Goal: Task Accomplishment & Management: Manage account settings

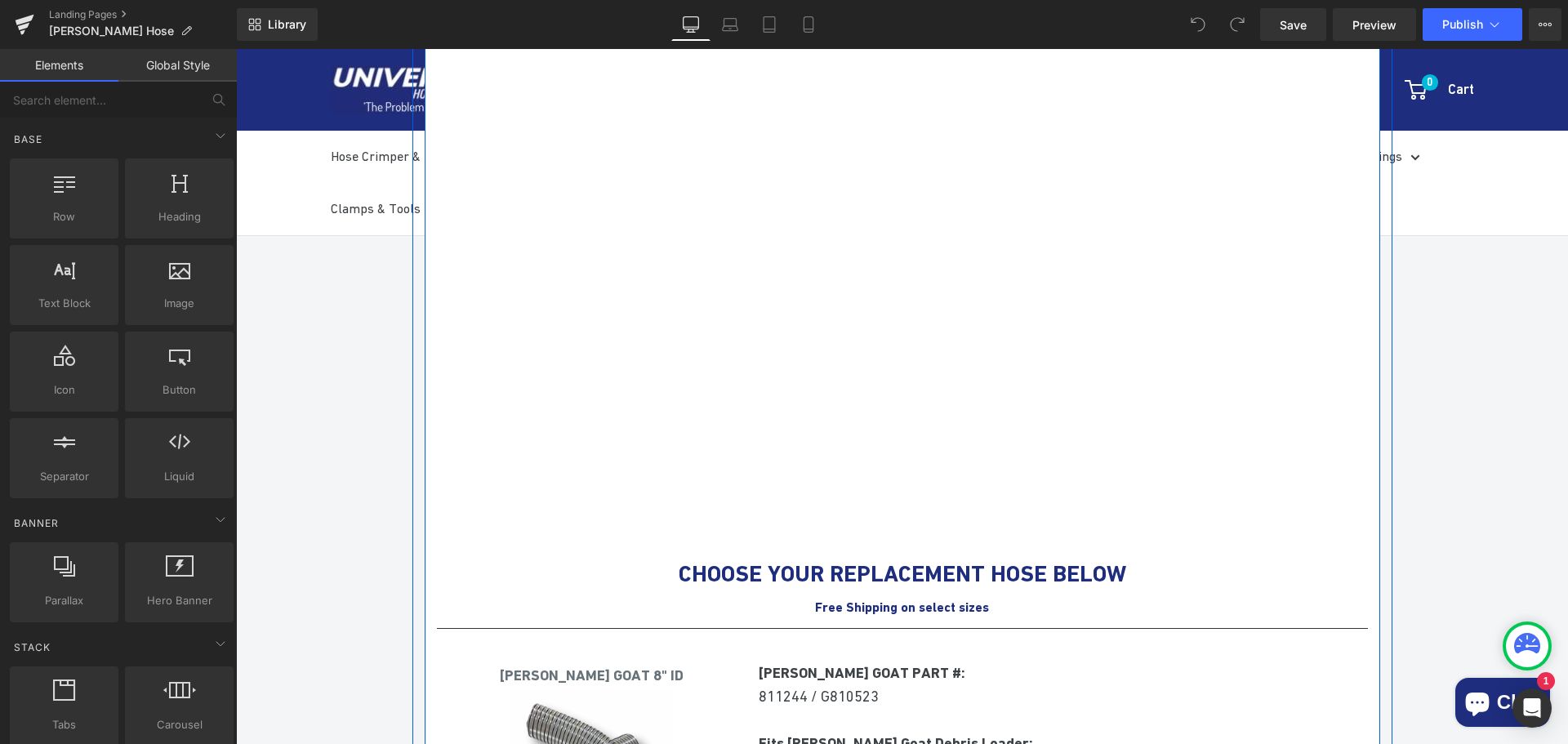
scroll to position [1306, 0]
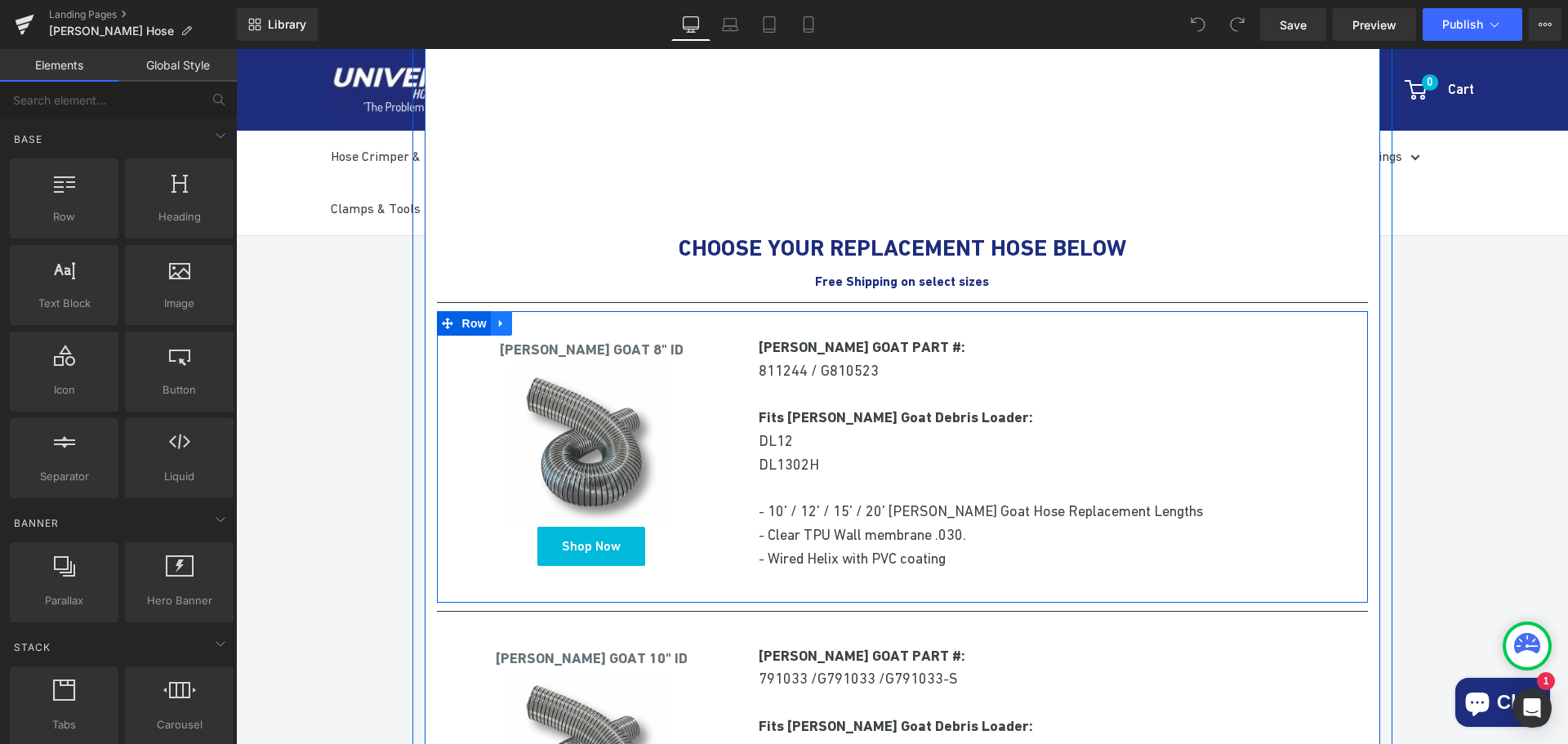
click at [497, 325] on icon at bounding box center [501, 323] width 11 height 12
click at [538, 320] on icon at bounding box center [544, 324] width 11 height 11
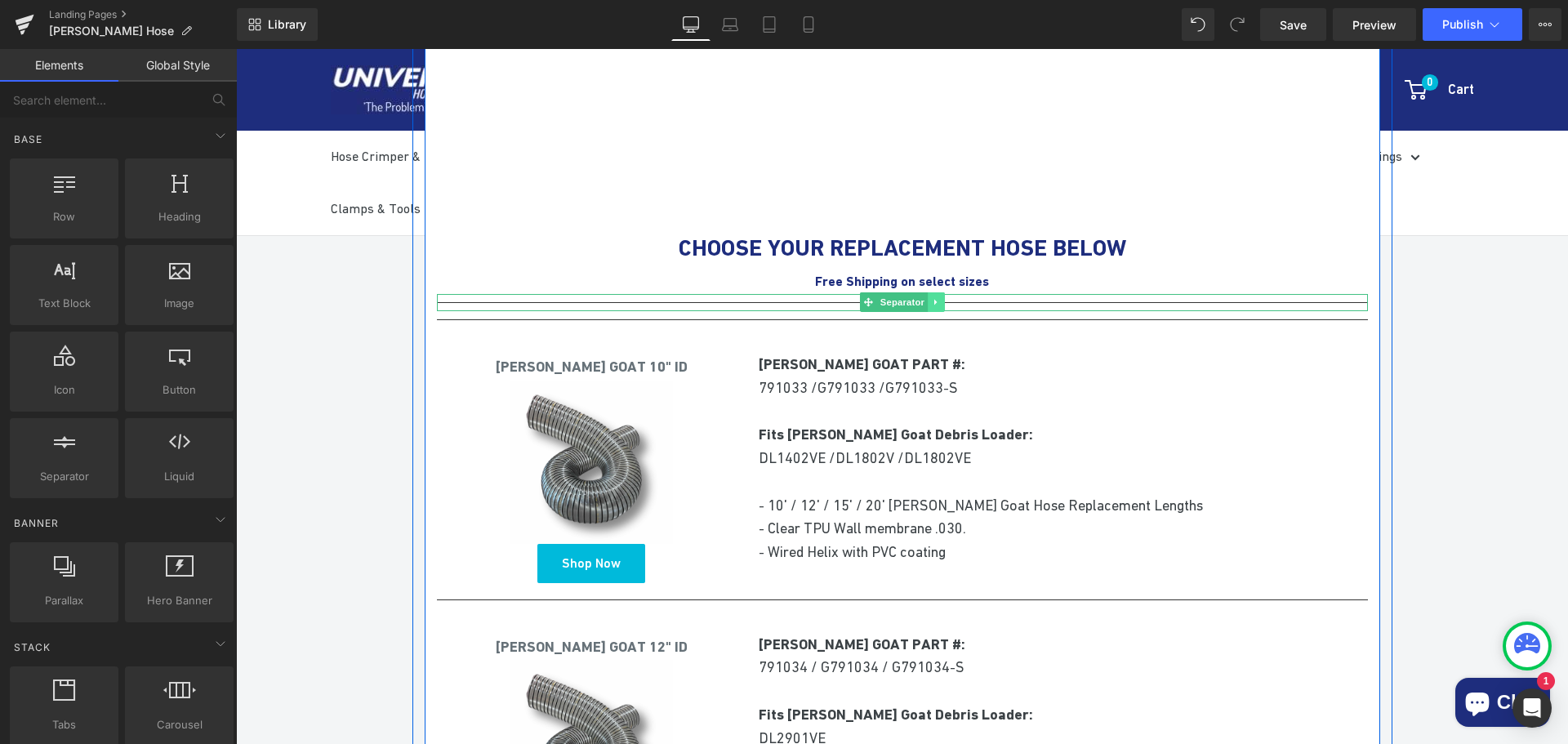
click at [934, 302] on icon at bounding box center [935, 302] width 3 height 6
click at [939, 301] on icon at bounding box center [944, 302] width 9 height 9
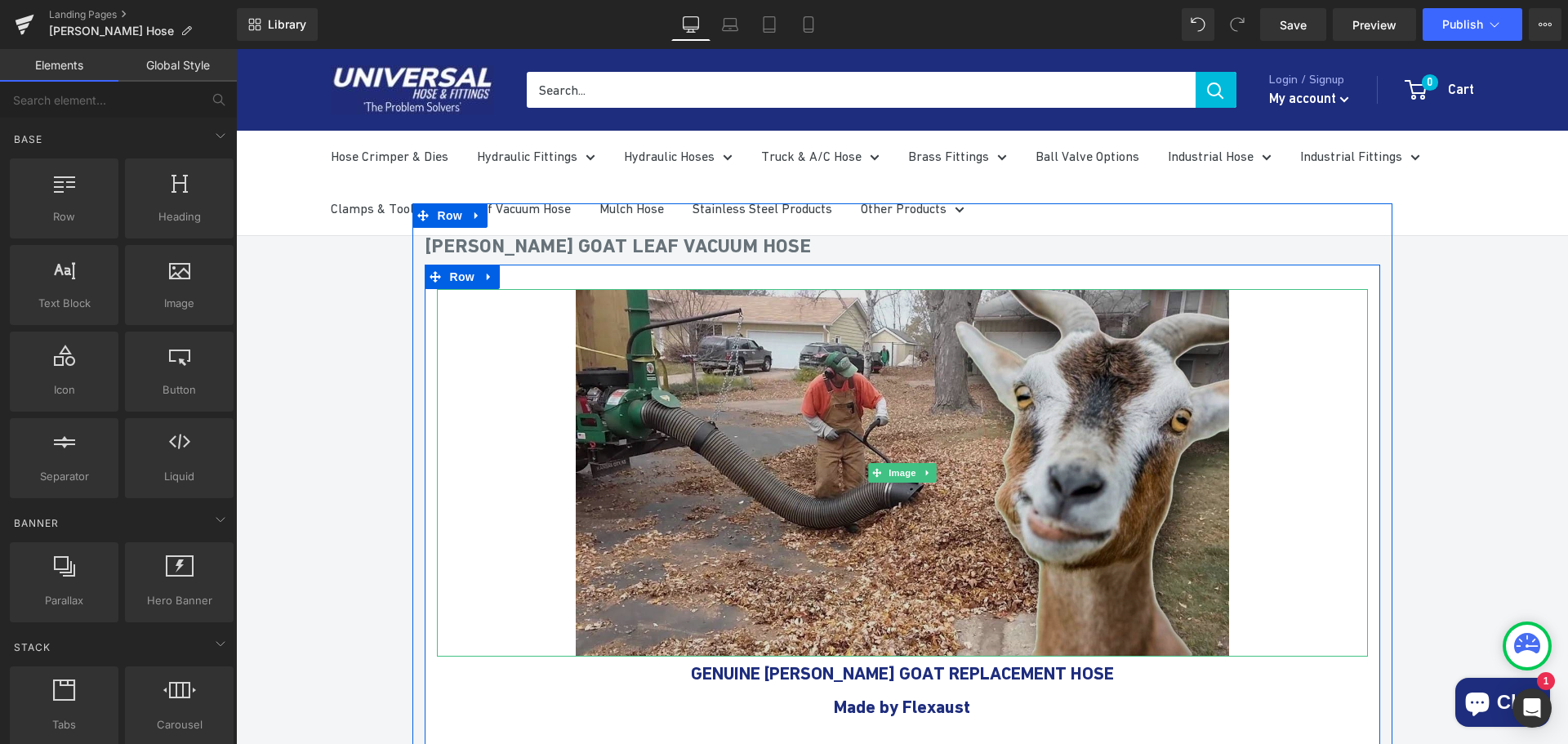
scroll to position [0, 0]
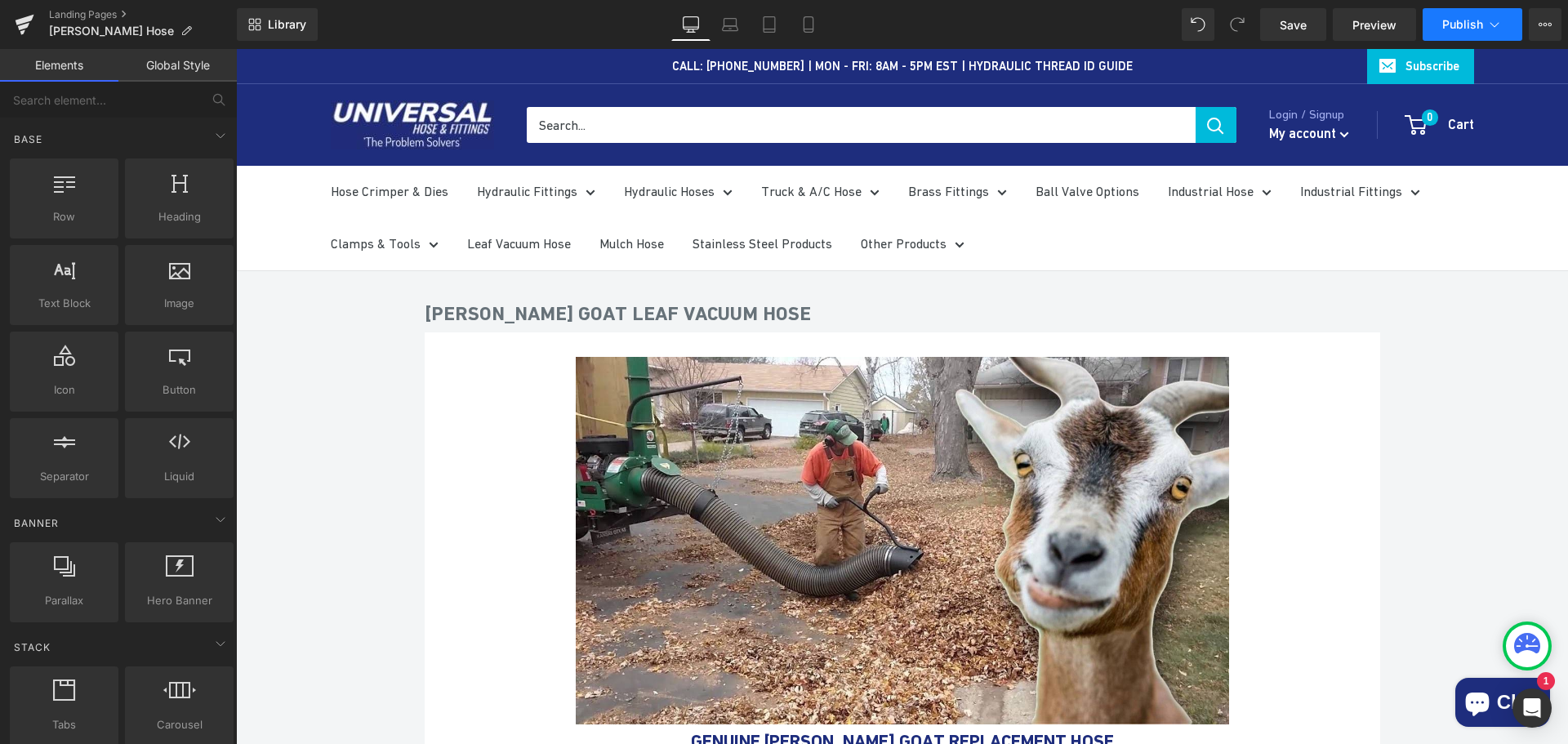
click at [1475, 17] on button "Publish" at bounding box center [1472, 24] width 100 height 32
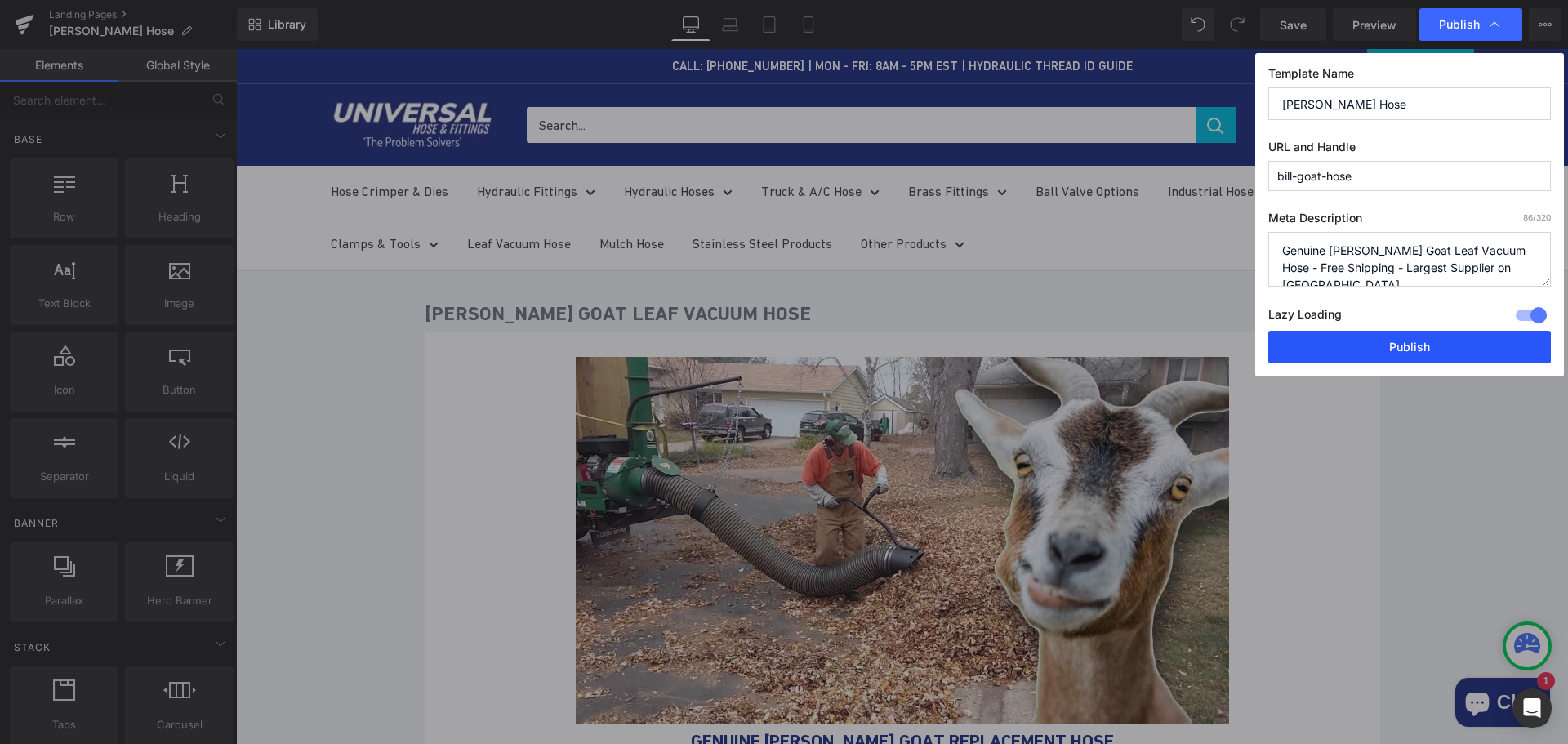
click at [1430, 355] on button "Publish" at bounding box center [1409, 347] width 282 height 32
